Goal: Information Seeking & Learning: Learn about a topic

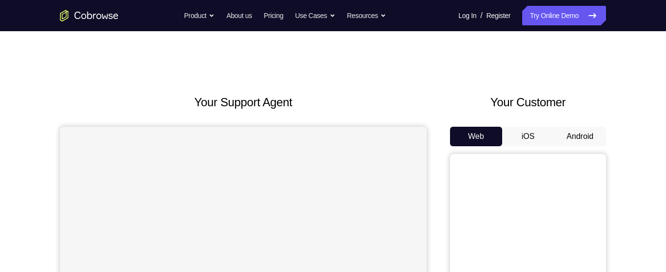
click at [581, 133] on button "Android" at bounding box center [580, 137] width 52 height 20
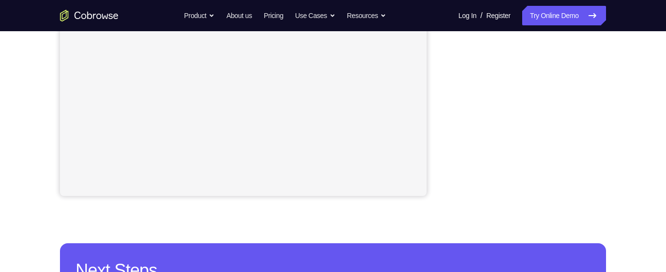
scroll to position [263, 0]
